Goal: Check status: Check status

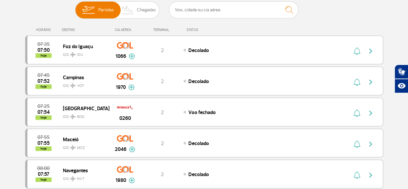
scroll to position [10, 0]
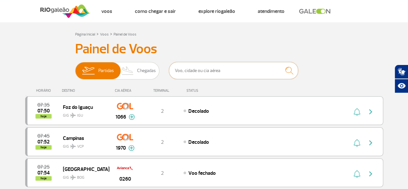
click at [184, 73] on input "text" at bounding box center [233, 70] width 129 height 17
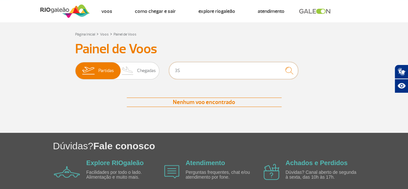
type input "3"
type input "SSA"
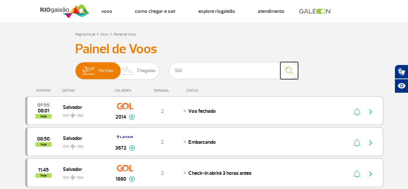
click at [291, 71] on img "submit" at bounding box center [289, 70] width 14 height 13
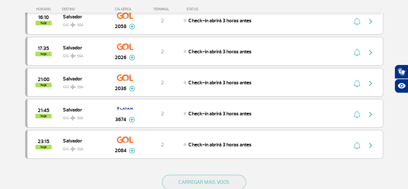
scroll to position [230, 0]
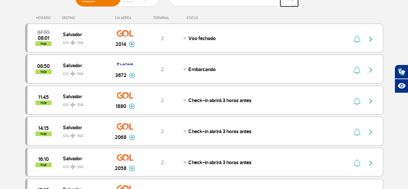
drag, startPoint x: 413, startPoint y: 19, endPoint x: 407, endPoint y: 43, distance: 25.0
click at [407, 43] on html "Passageiros Corporativo Cargo Compra On-line GaleOn Imprensa RQS PT ENG ESP Pág…" at bounding box center [204, 12] width 408 height 189
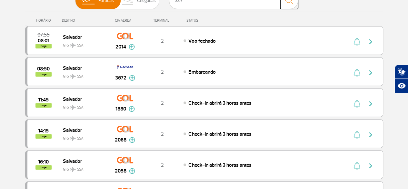
scroll to position [82, 0]
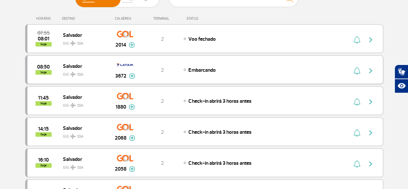
click at [130, 76] on img at bounding box center [132, 76] width 6 height 6
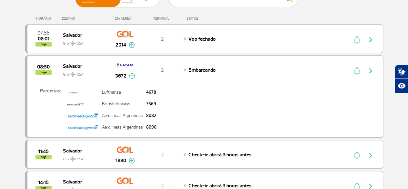
click at [130, 76] on img at bounding box center [132, 76] width 6 height 6
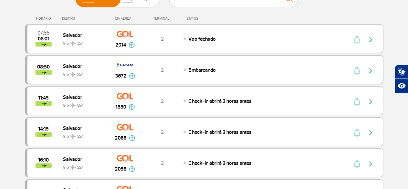
click at [133, 43] on img at bounding box center [132, 45] width 6 height 6
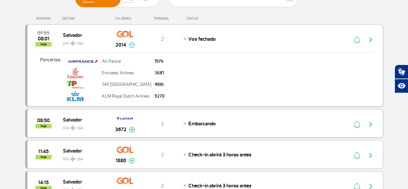
click at [133, 43] on img at bounding box center [132, 45] width 6 height 6
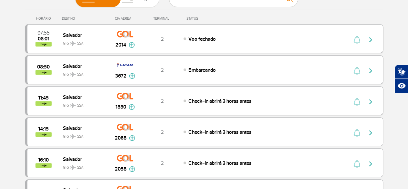
click at [130, 107] on img at bounding box center [132, 107] width 6 height 6
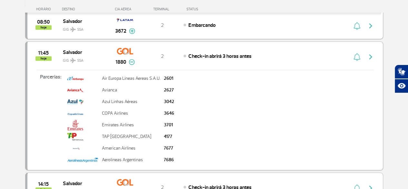
scroll to position [146, 0]
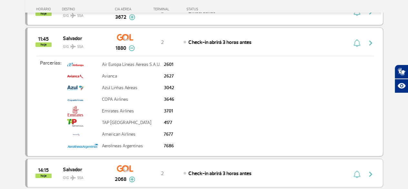
click at [132, 46] on img at bounding box center [132, 48] width 6 height 6
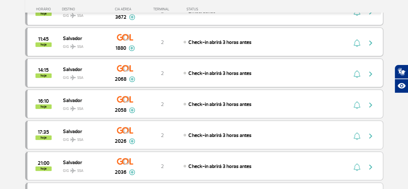
click at [133, 78] on img at bounding box center [132, 79] width 6 height 6
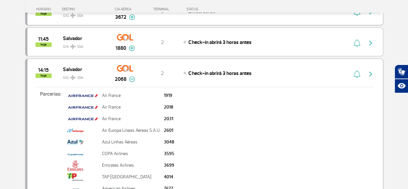
click at [134, 80] on img at bounding box center [132, 79] width 6 height 6
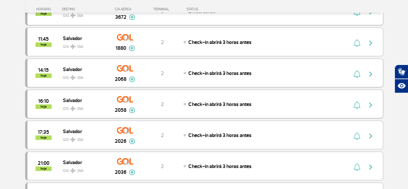
click at [133, 108] on img at bounding box center [132, 110] width 6 height 6
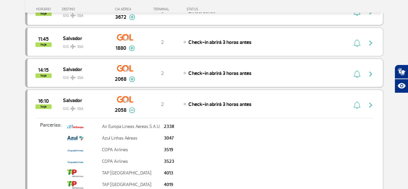
click at [130, 107] on img at bounding box center [132, 110] width 6 height 6
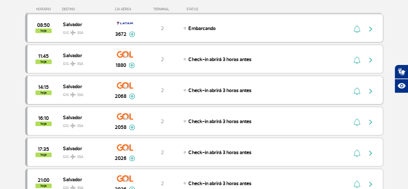
scroll to position [194, 0]
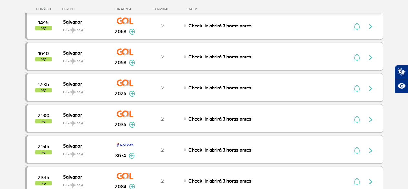
click at [132, 93] on img at bounding box center [132, 94] width 6 height 6
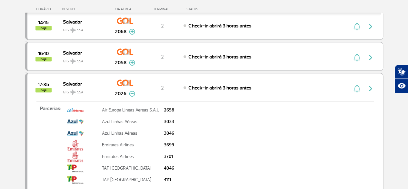
click at [244, 89] on div "17:35 hoje Salvador GIG SSA 2026 2 Check-in abrirá 3 horas antes Parcerias: Air…" at bounding box center [204, 137] width 358 height 129
click at [51, 84] on div "17:35 hoje" at bounding box center [45, 87] width 36 height 10
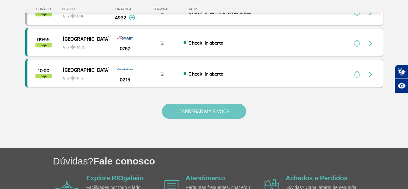
scroll to position [613, 0]
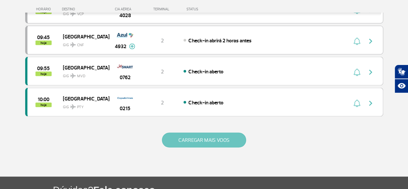
click at [203, 133] on button "CARREGAR MAIS VOOS" at bounding box center [204, 140] width 84 height 15
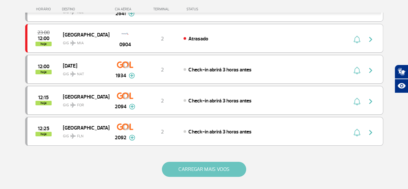
scroll to position [1226, 0]
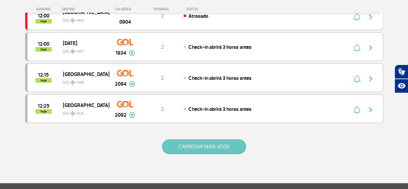
click at [204, 139] on button "CARREGAR MAIS VOOS" at bounding box center [204, 146] width 84 height 15
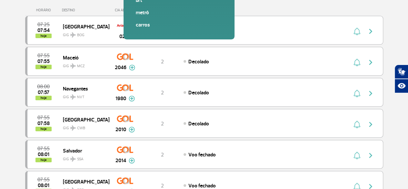
scroll to position [0, 0]
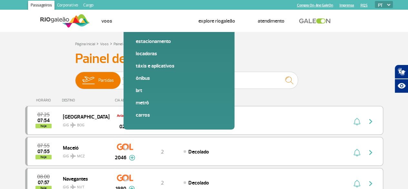
click at [195, 93] on div "HORÁRIO DESTINO CIA AÉREA TERMINAL STATUS" at bounding box center [204, 97] width 358 height 13
click at [194, 86] on input "text" at bounding box center [233, 80] width 129 height 17
type input "SSA"
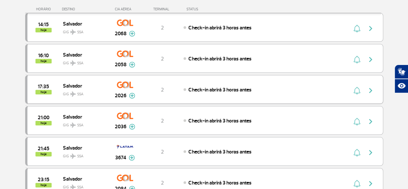
scroll to position [194, 0]
